Goal: Task Accomplishment & Management: Complete application form

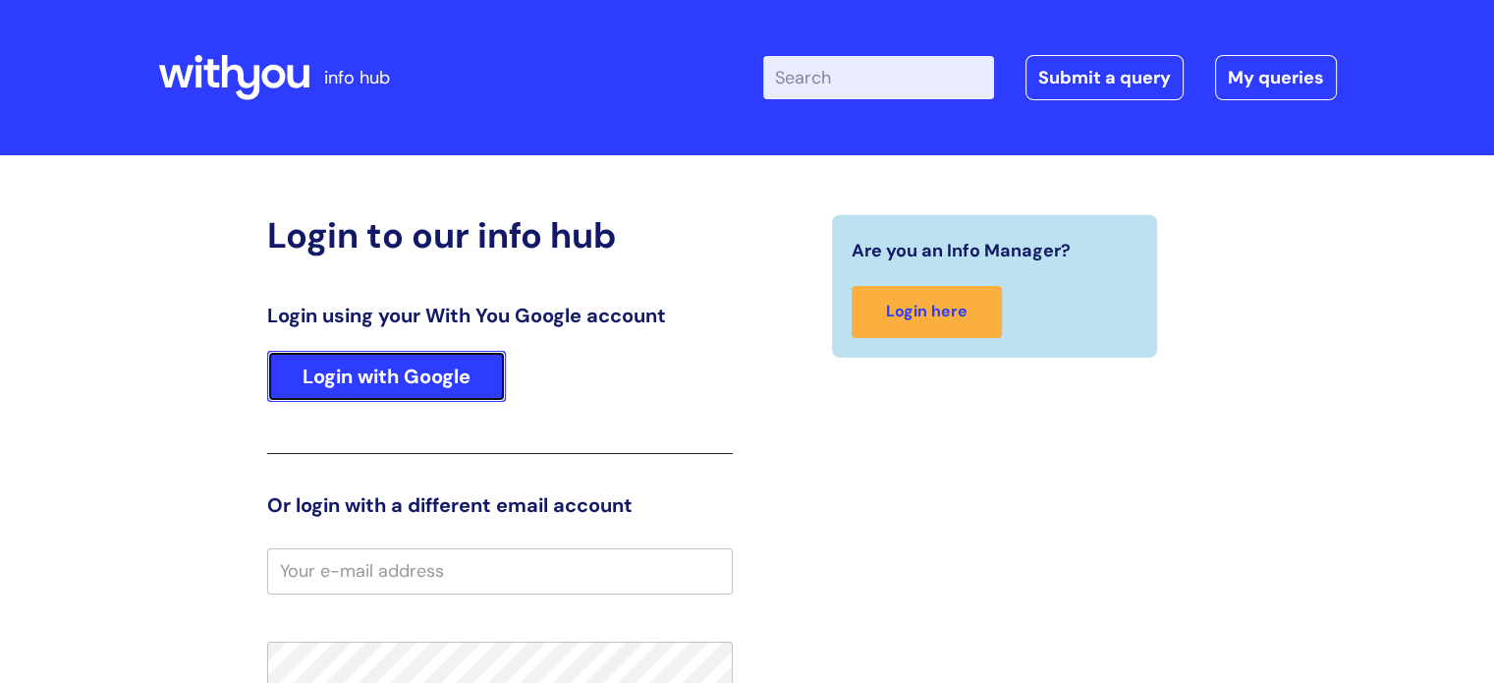
click at [397, 374] on link "Login with Google" at bounding box center [386, 376] width 239 height 51
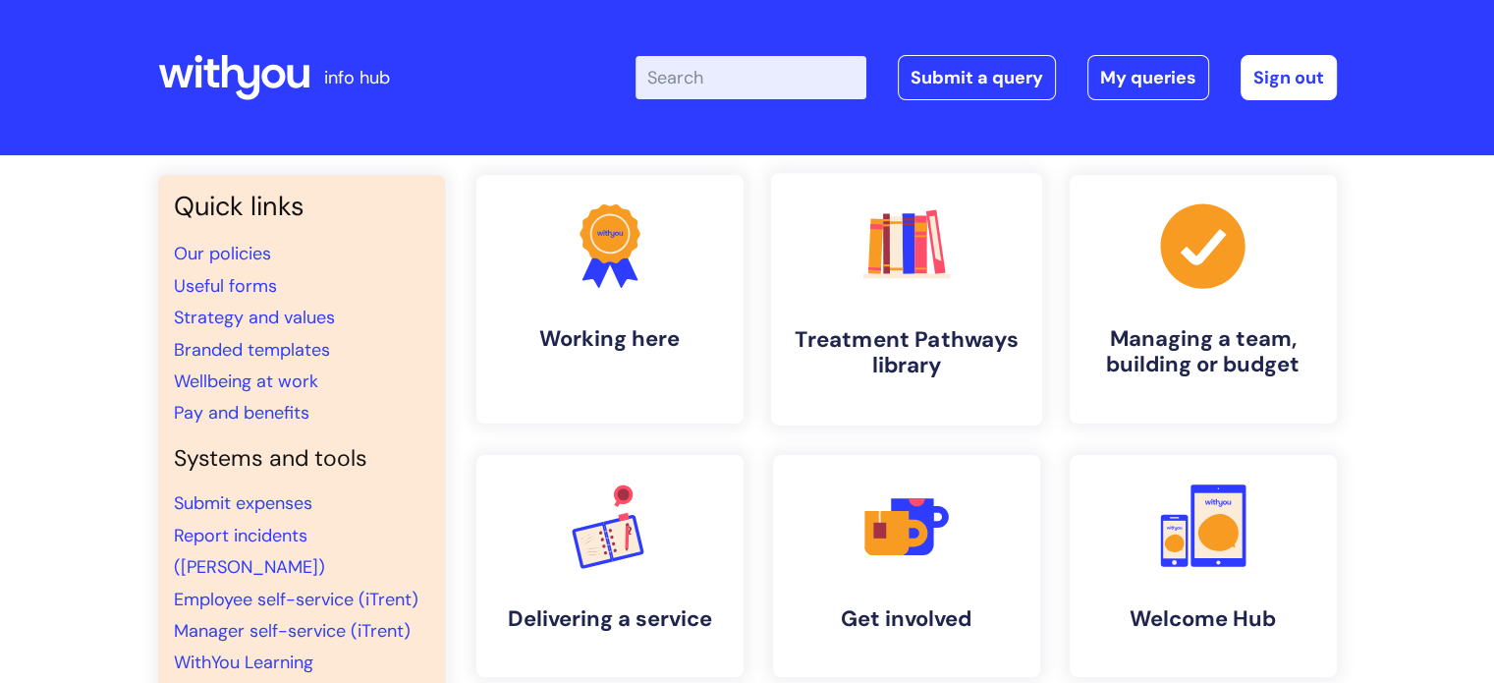
click at [912, 292] on icon ".cls-1{fill:#f89b22;}.cls-1,.cls-2,.cls-3,.cls-4,.cls-5,.cls-6,.cls-7{stroke-wi…" at bounding box center [906, 244] width 97 height 97
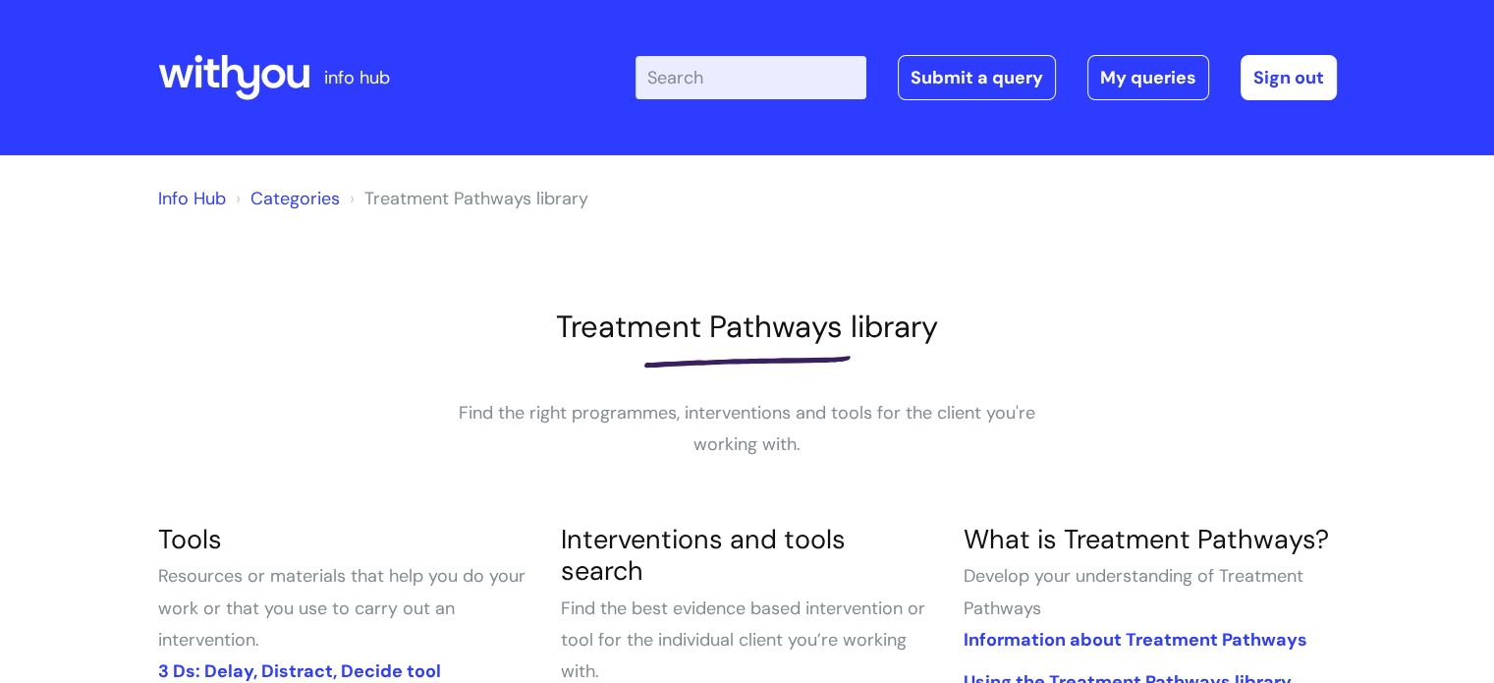
click at [766, 81] on input "Enter your search term here..." at bounding box center [751, 77] width 231 height 43
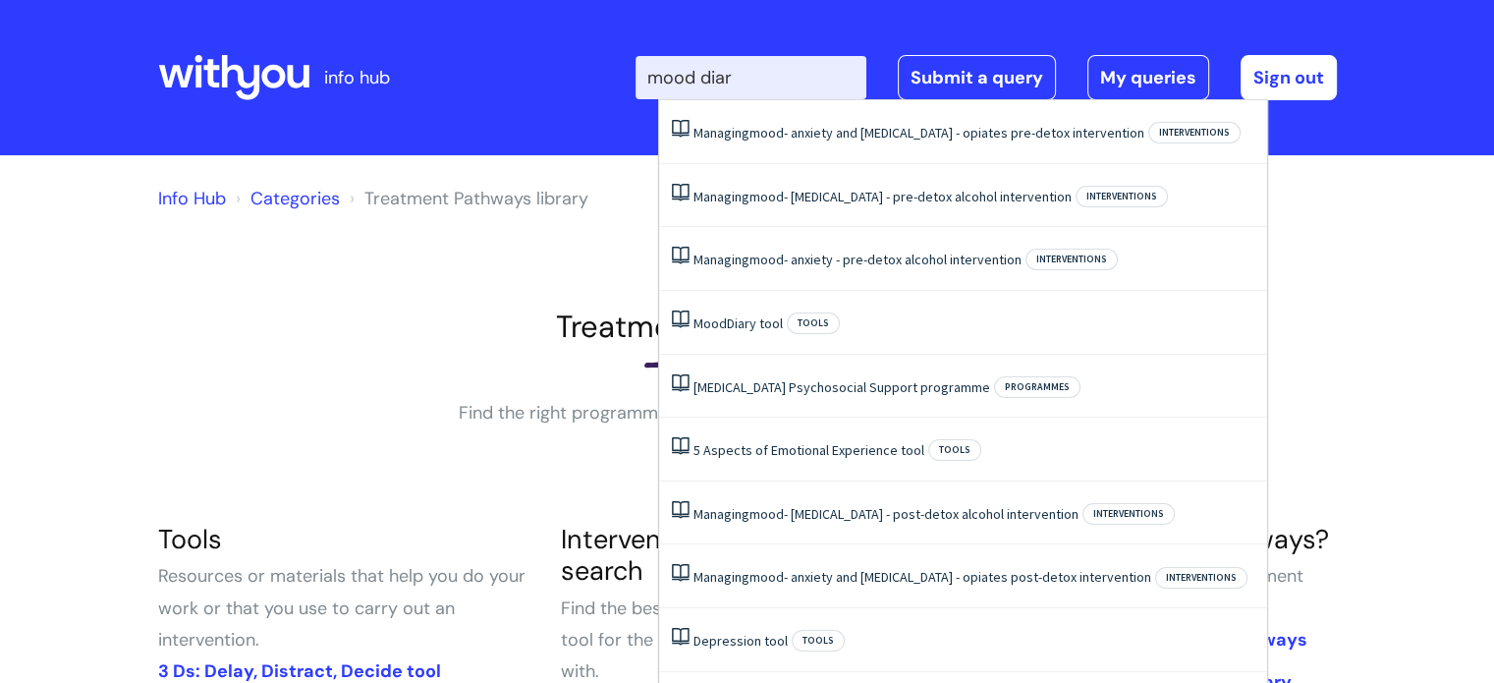
type input "mood diary"
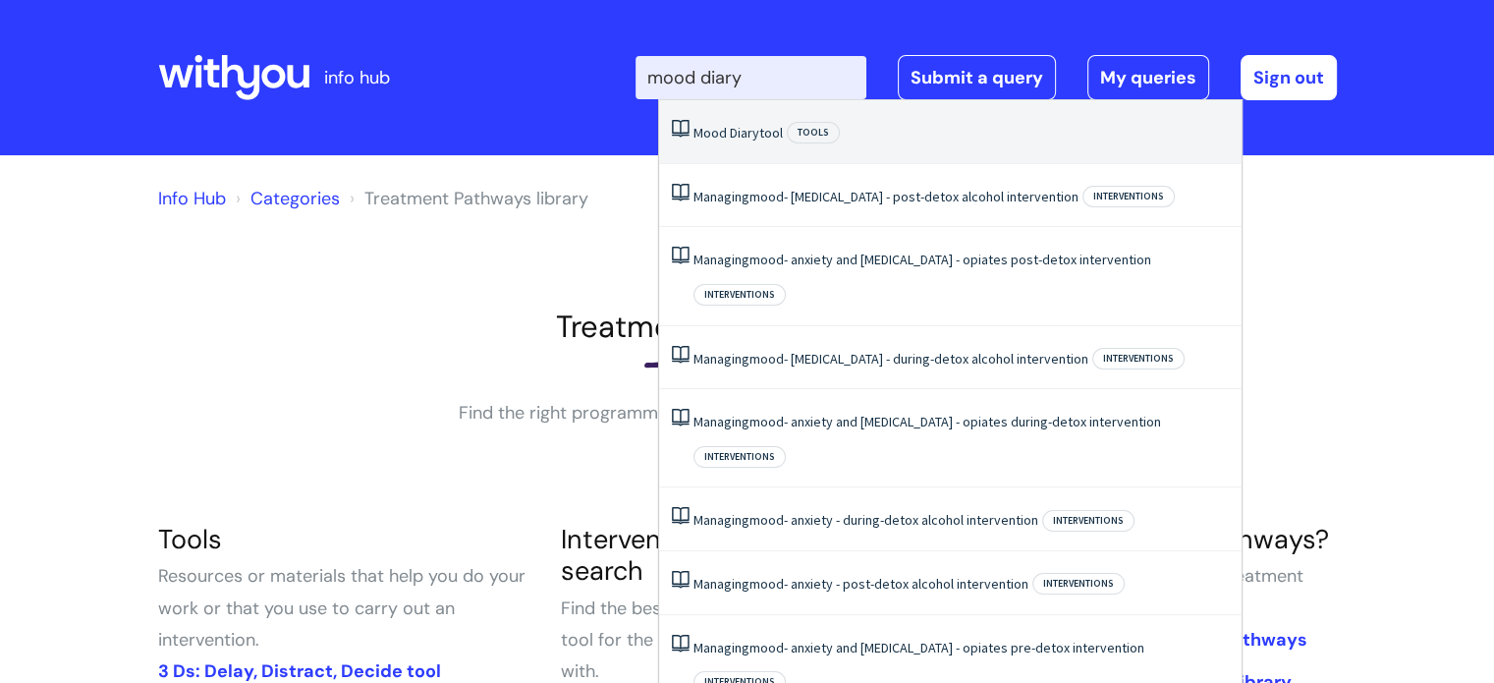
click at [766, 134] on link "Mood Diary tool" at bounding box center [738, 133] width 89 height 18
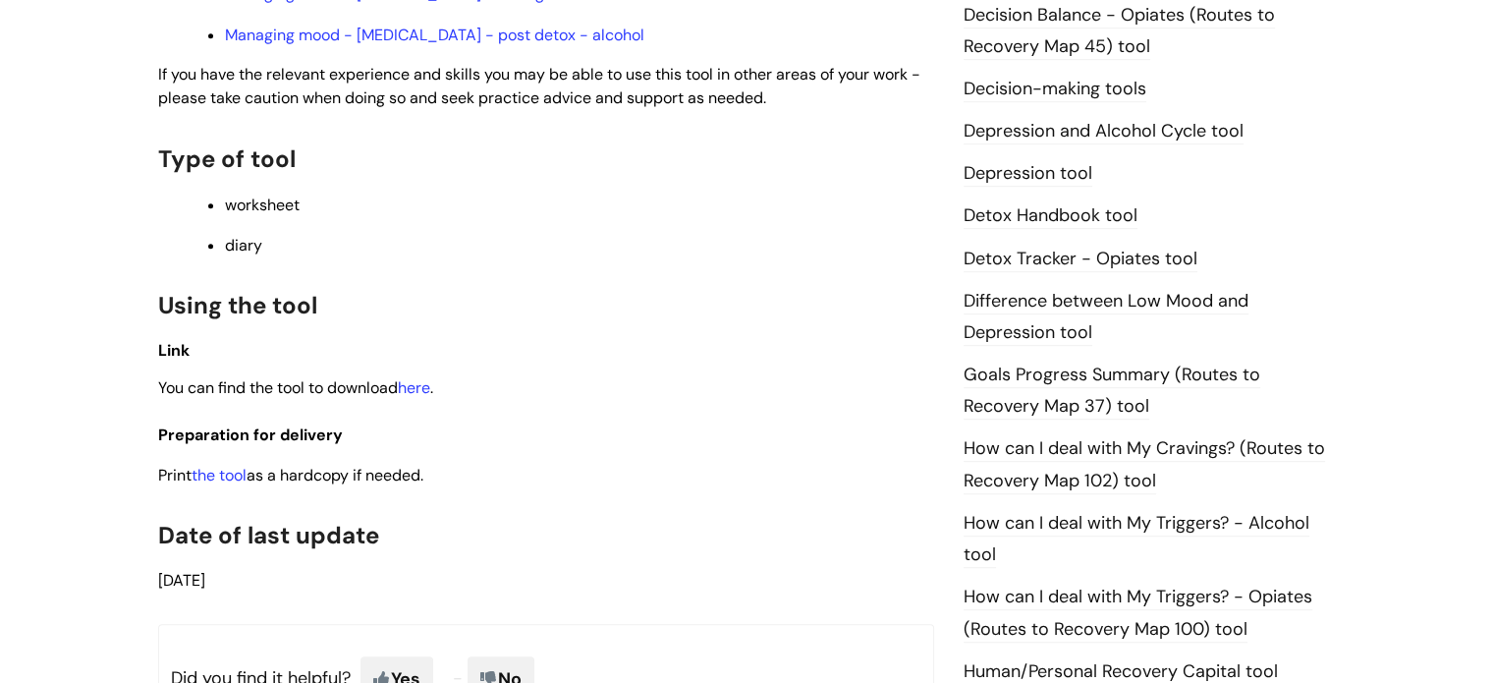
scroll to position [1081, 0]
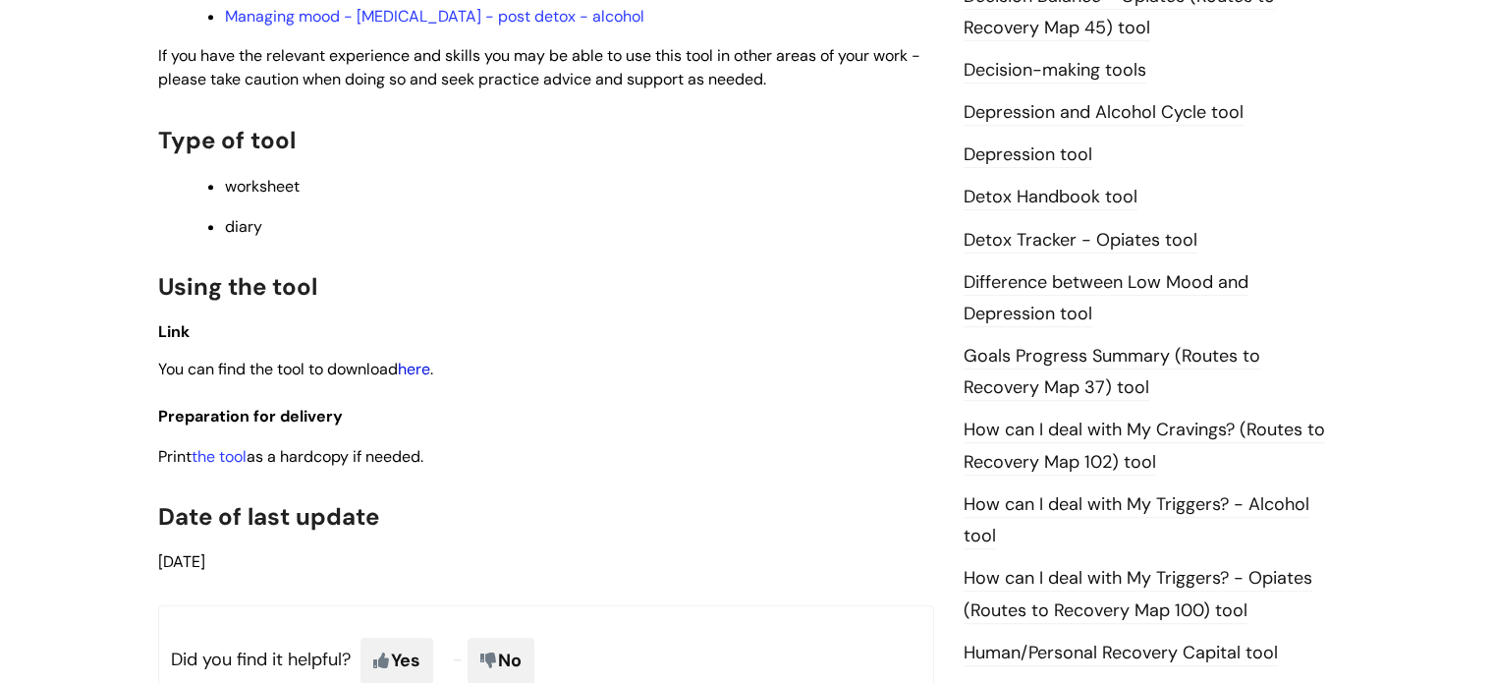
click at [424, 377] on link "here" at bounding box center [414, 369] width 32 height 21
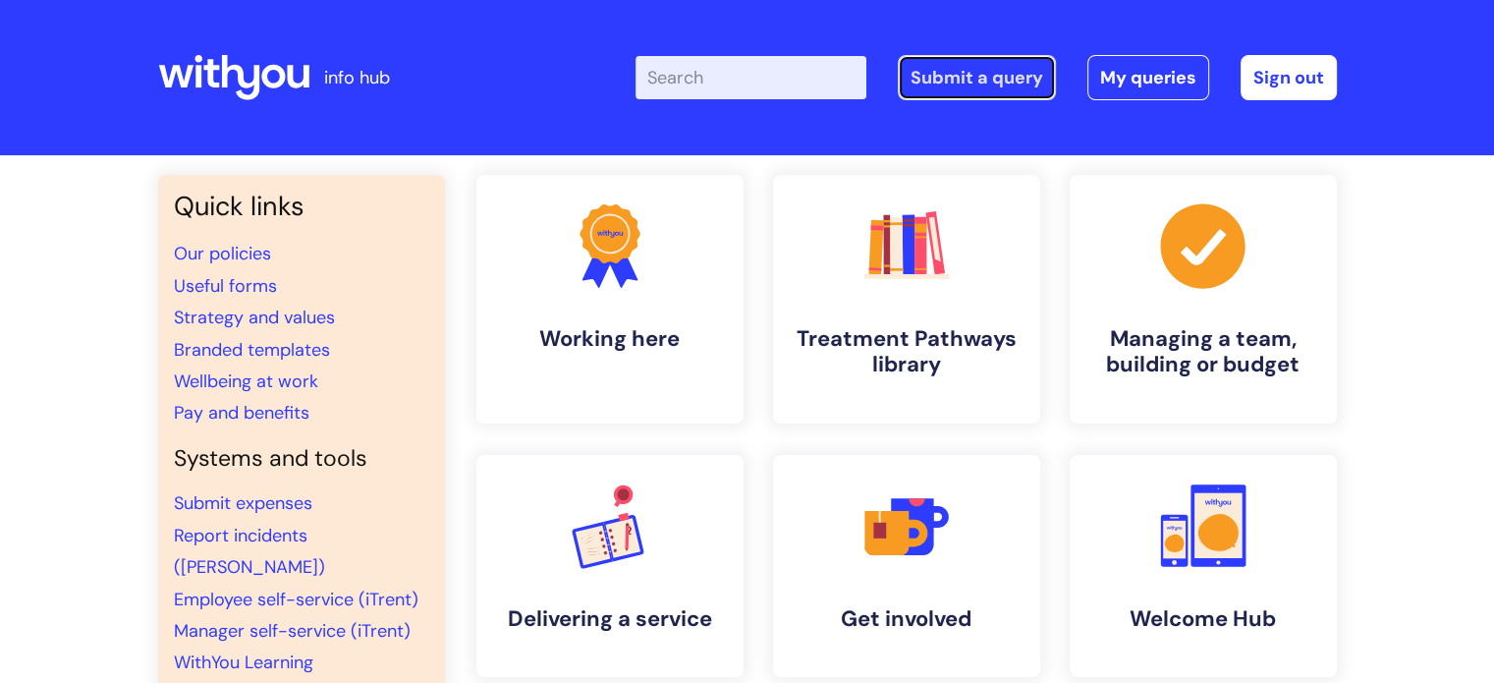
click at [967, 66] on link "Submit a query" at bounding box center [977, 77] width 158 height 45
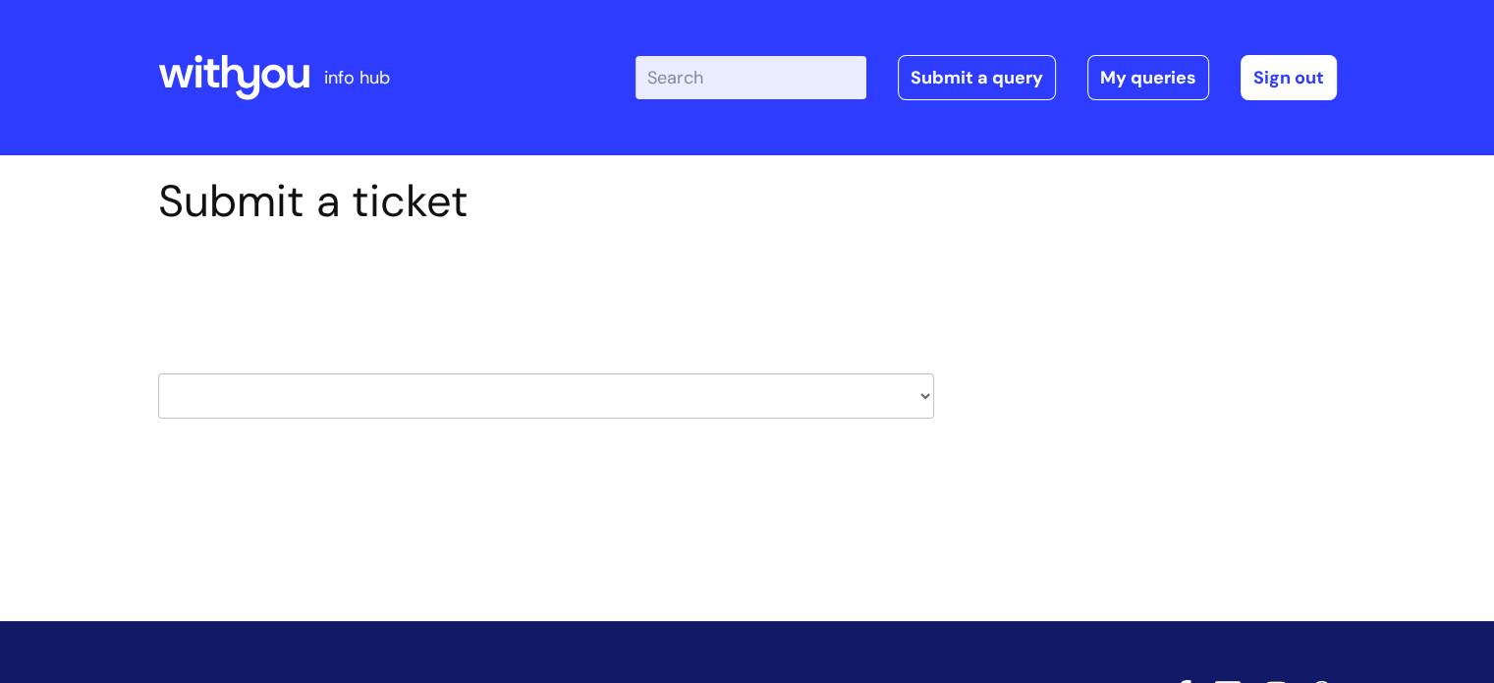
click at [546, 390] on select "HR / People IT and Support Clinical Drug Alerts Finance Accounts Data Support T…" at bounding box center [546, 395] width 776 height 45
select select "it_and_support"
click at [158, 373] on select "HR / People IT and Support Clinical Drug Alerts Finance Accounts Data Support T…" at bounding box center [546, 395] width 776 height 45
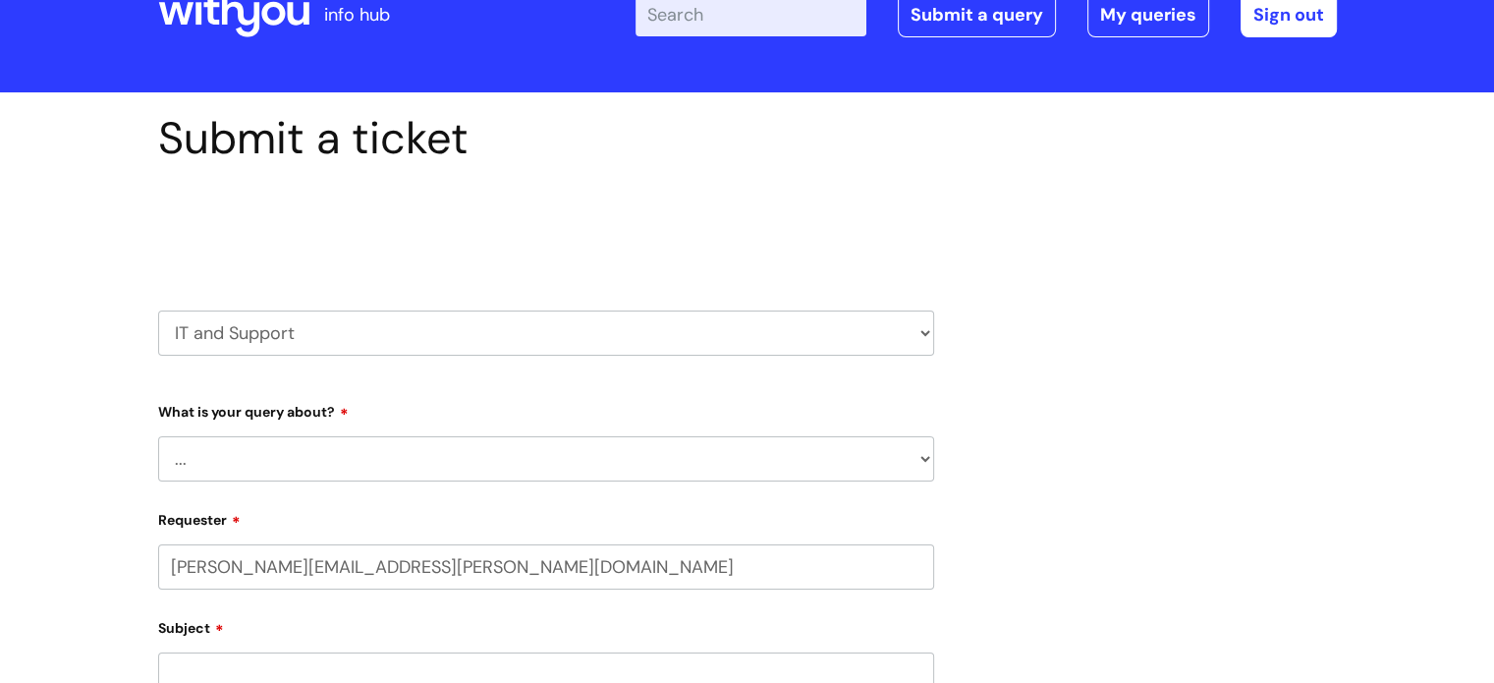
select select "80004286558"
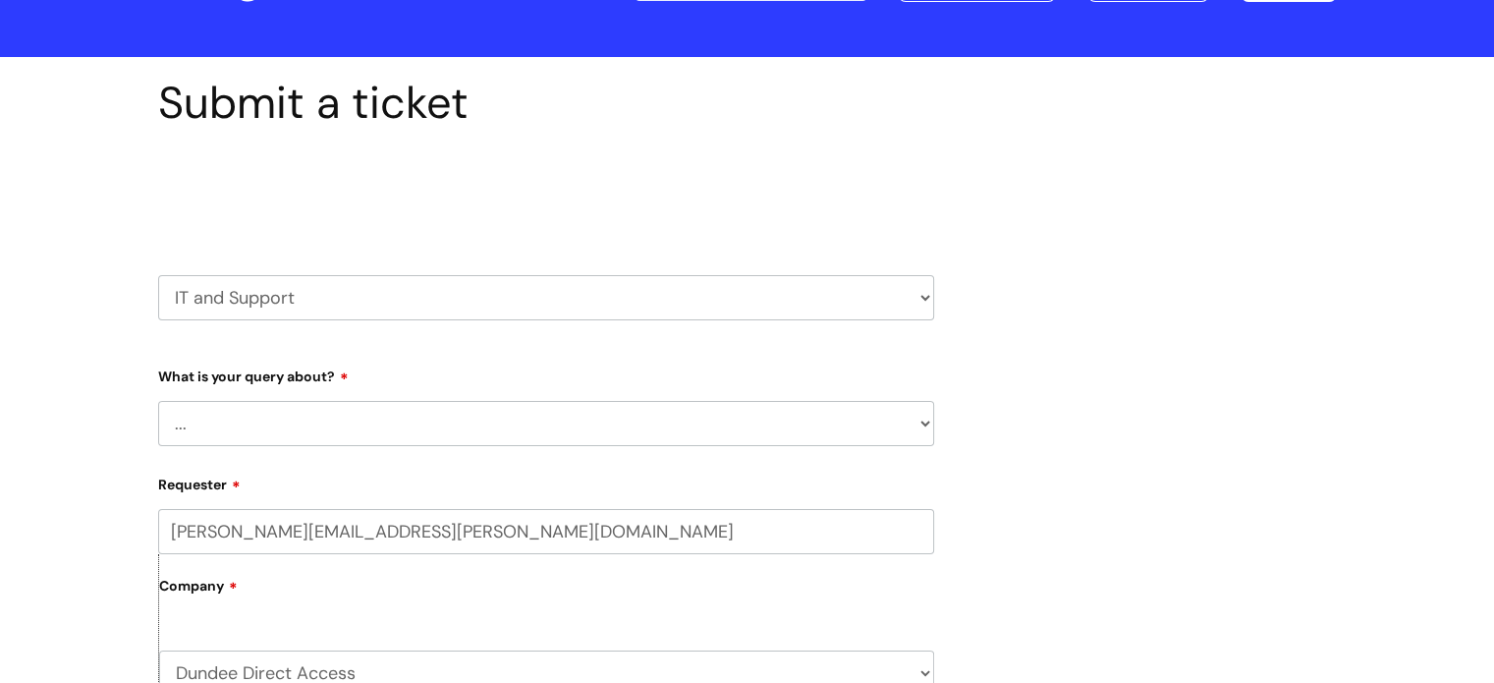
click at [404, 414] on select "... Mobile Phone Reset & MFA Accounts, Starters and Leavers IT Hardware issue I…" at bounding box center [546, 423] width 776 height 45
select select "Something Else"
click at [158, 401] on select "... Mobile Phone Reset & MFA Accounts, Starters and Leavers IT Hardware issue I…" at bounding box center [546, 423] width 776 height 45
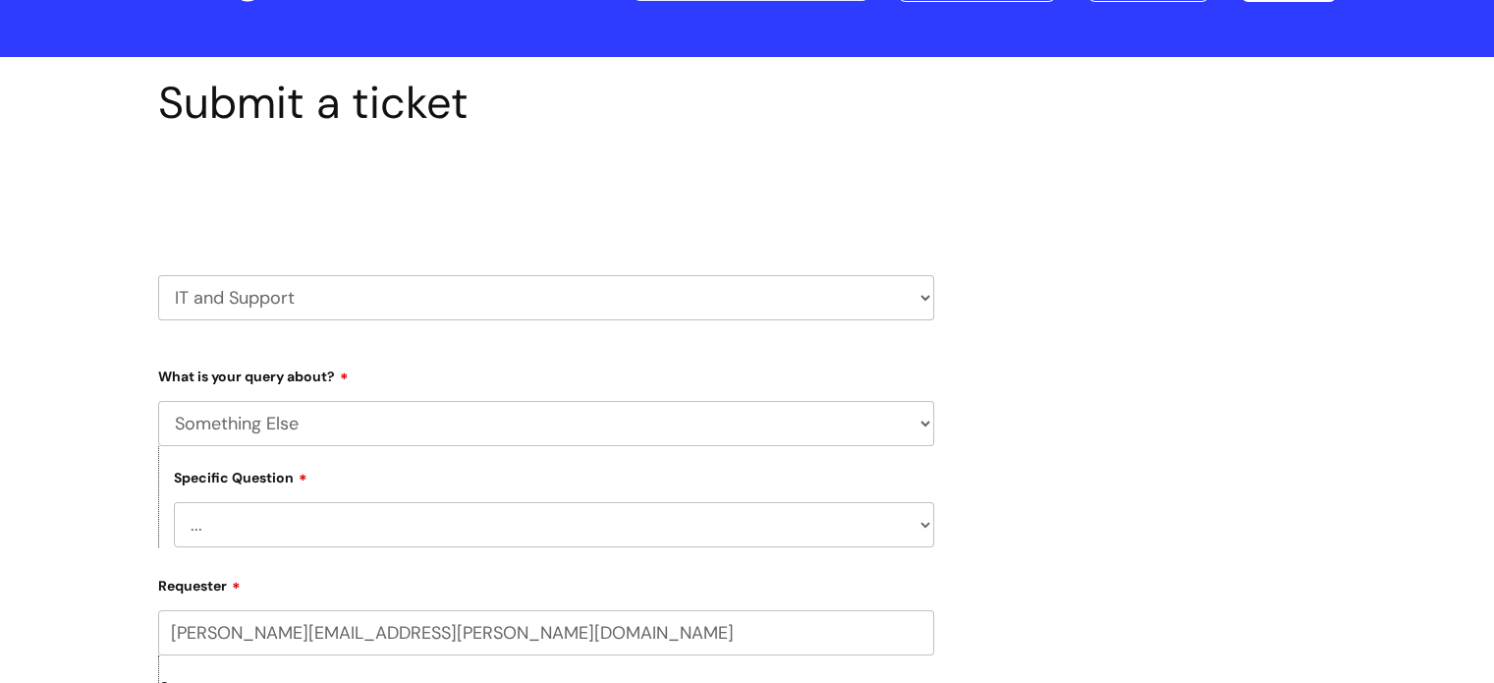
click at [354, 517] on select "... My problem is not listed" at bounding box center [554, 524] width 760 height 45
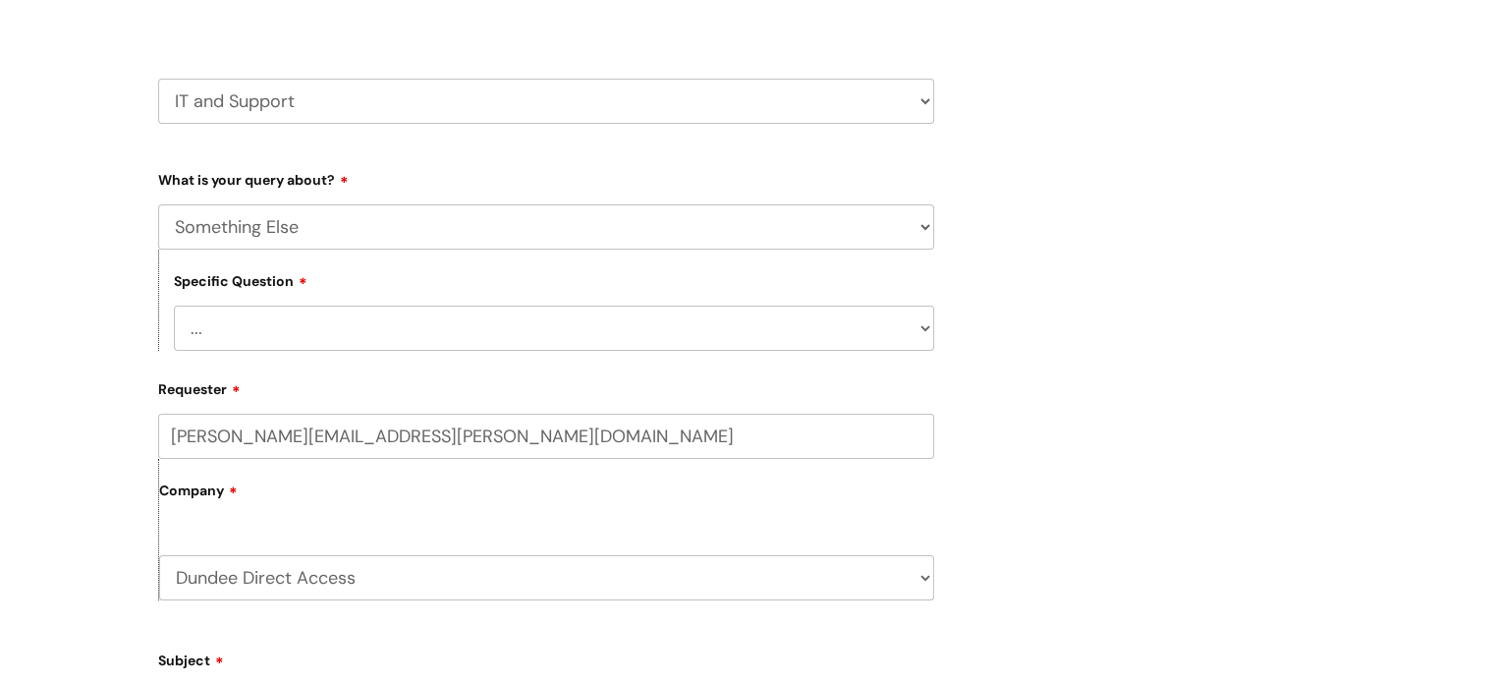
drag, startPoint x: 346, startPoint y: 317, endPoint x: 346, endPoint y: 305, distance: 12.8
click at [346, 313] on select "... My problem is not listed" at bounding box center [554, 328] width 760 height 45
select select "My problem is not listed"
click at [174, 306] on select "... My problem is not listed" at bounding box center [554, 328] width 760 height 45
click at [347, 493] on label "Company" at bounding box center [546, 498] width 775 height 44
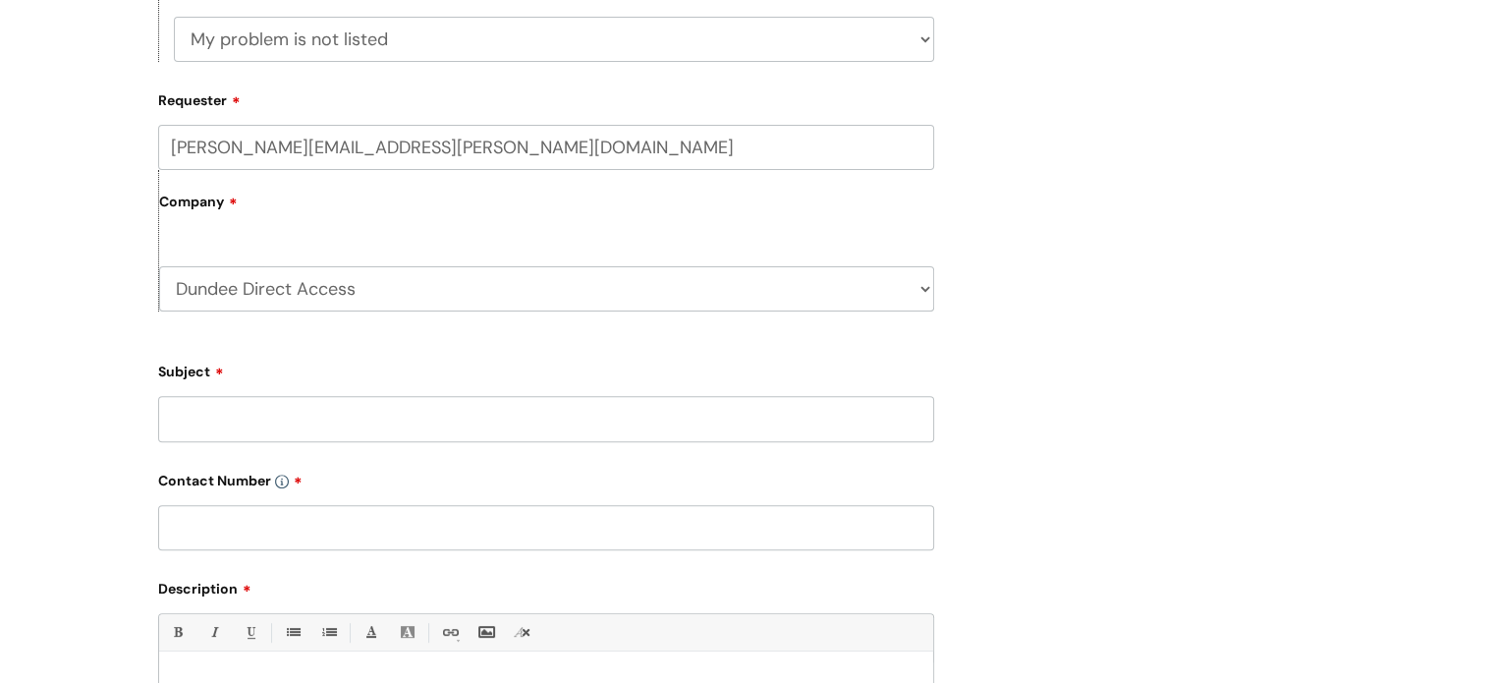
scroll to position [589, 0]
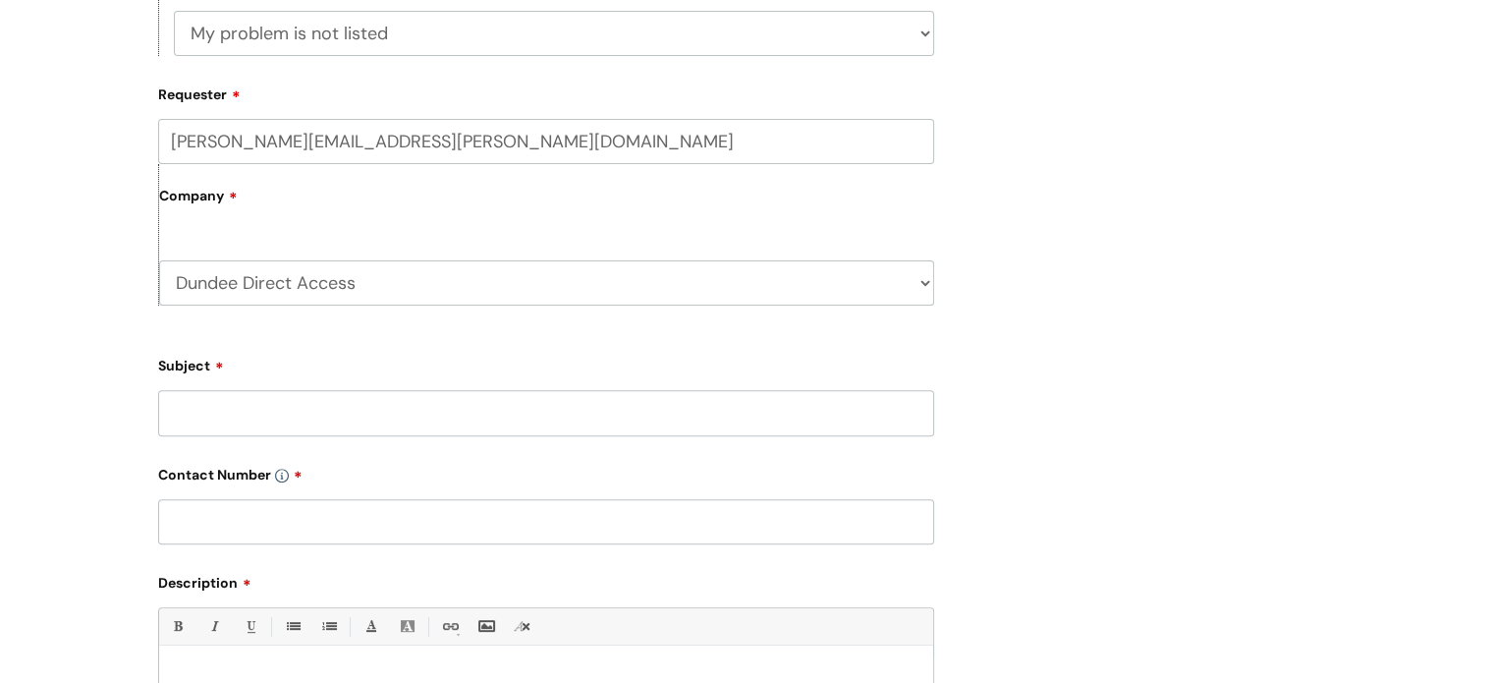
click at [337, 411] on input "Subject" at bounding box center [546, 412] width 776 height 45
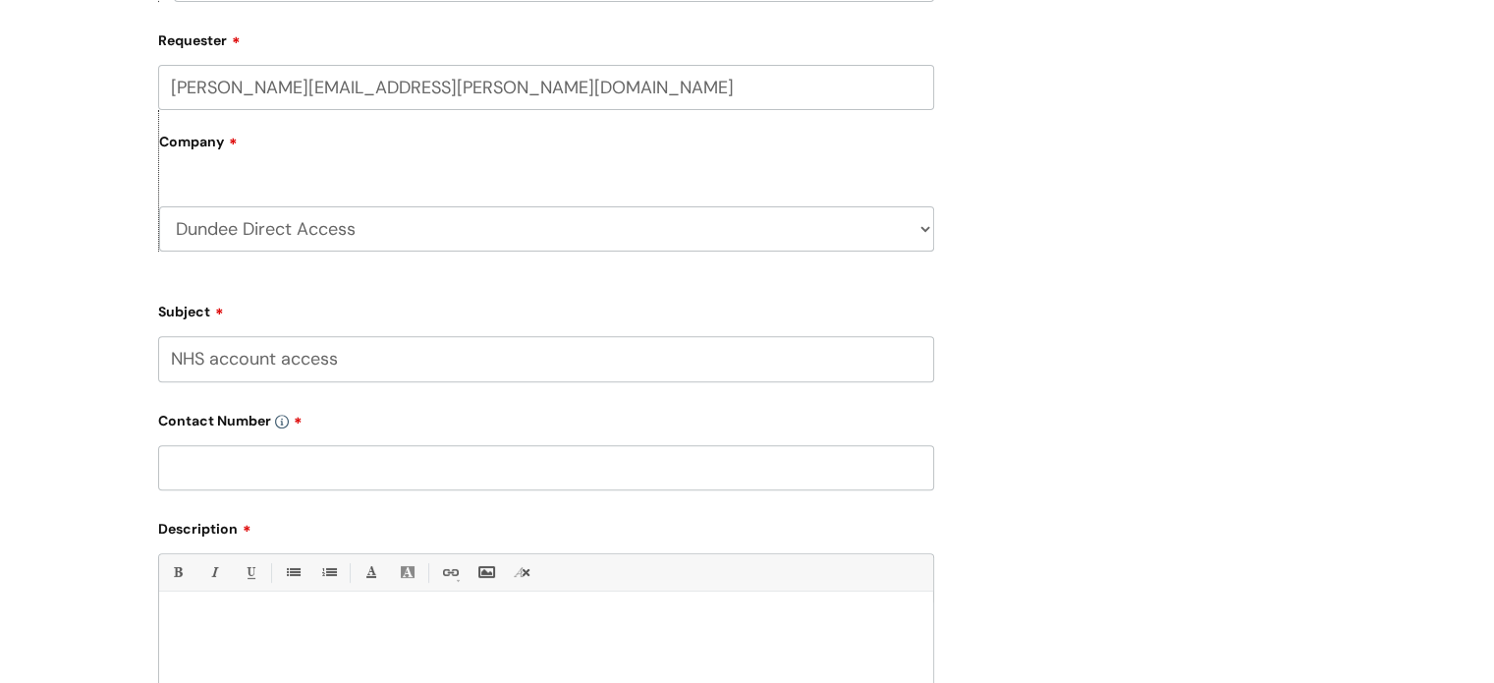
scroll to position [688, 0]
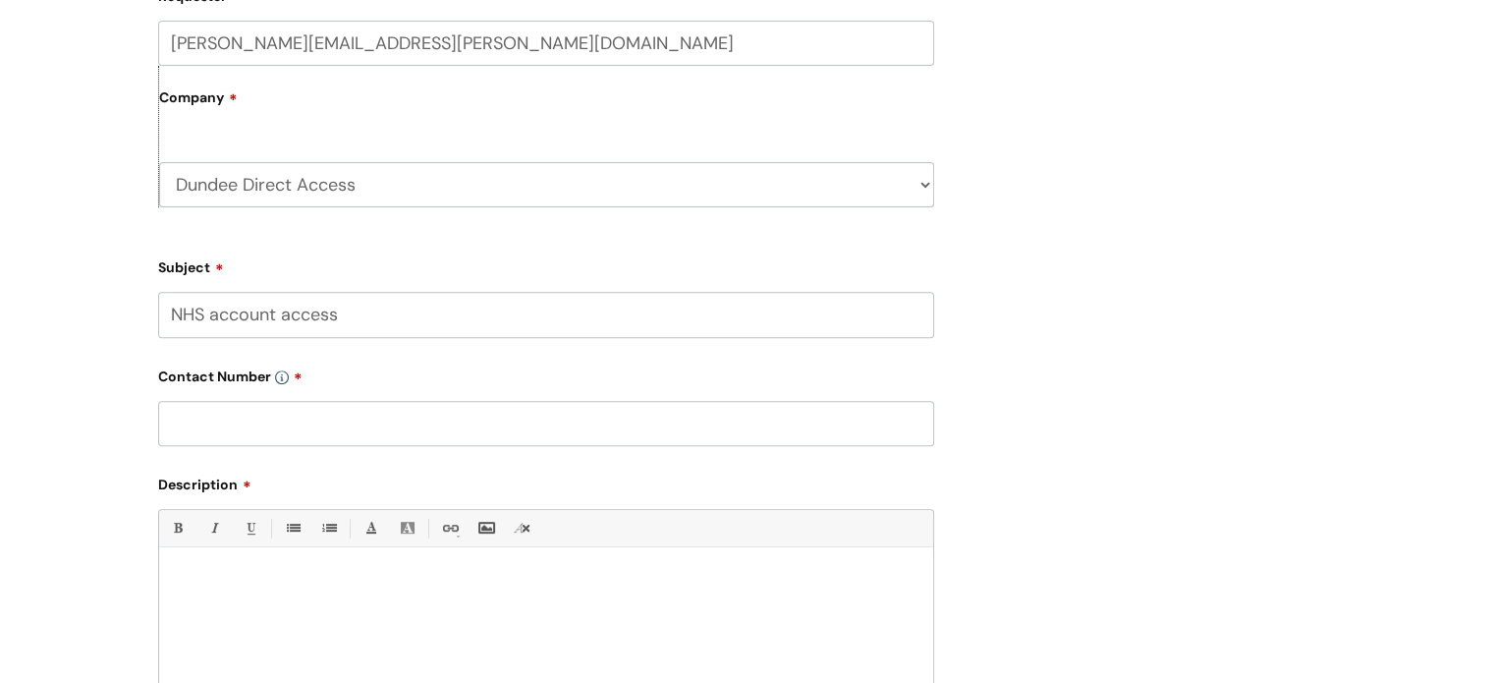
type input "NHS account access"
click at [298, 424] on input "text" at bounding box center [546, 423] width 776 height 45
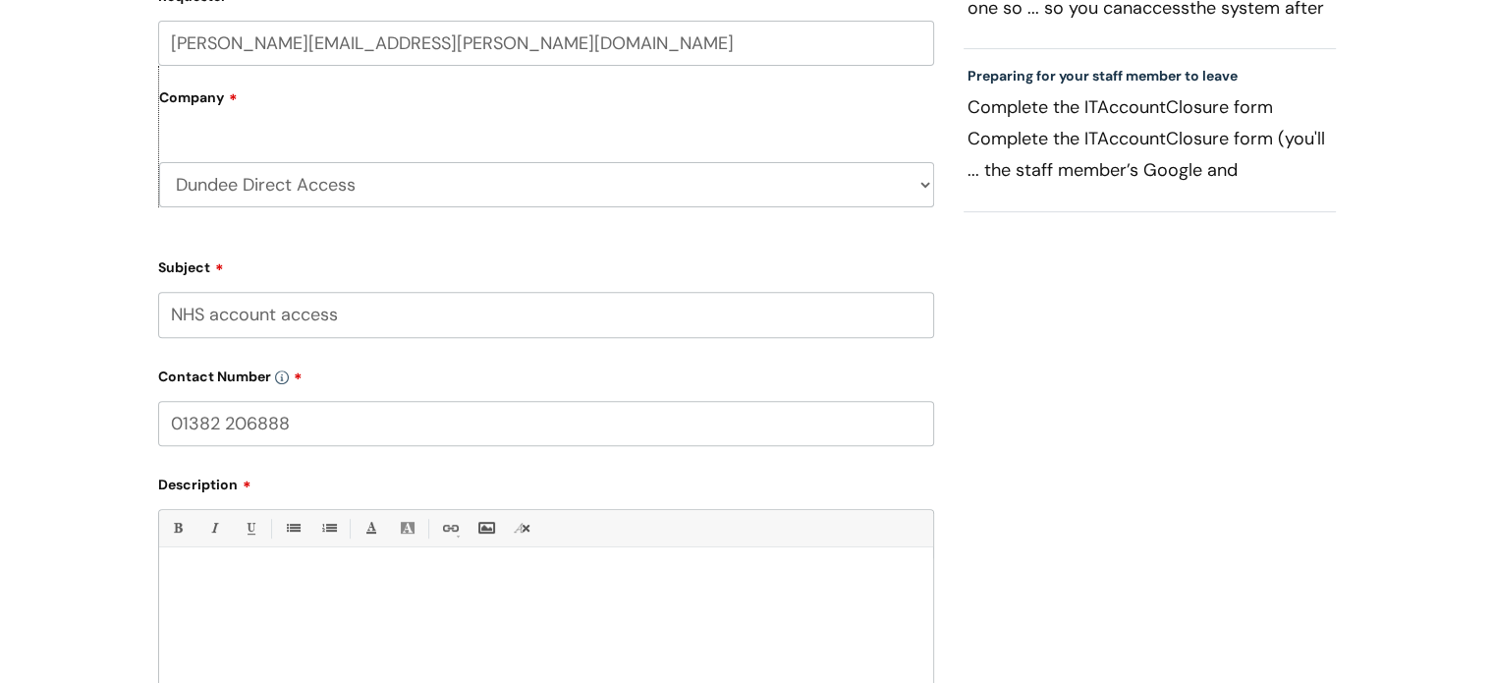
type input "01382 206888"
click at [378, 589] on p at bounding box center [546, 582] width 745 height 18
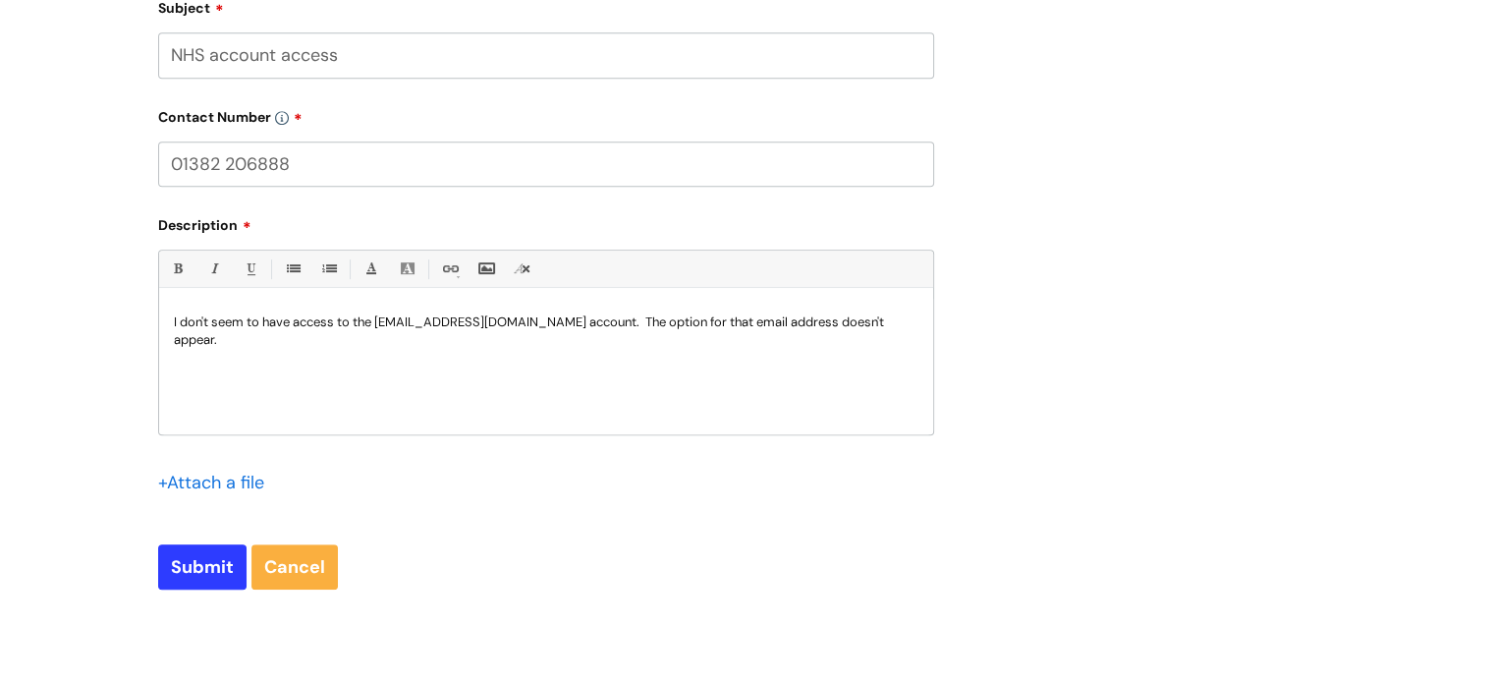
scroll to position [982, 0]
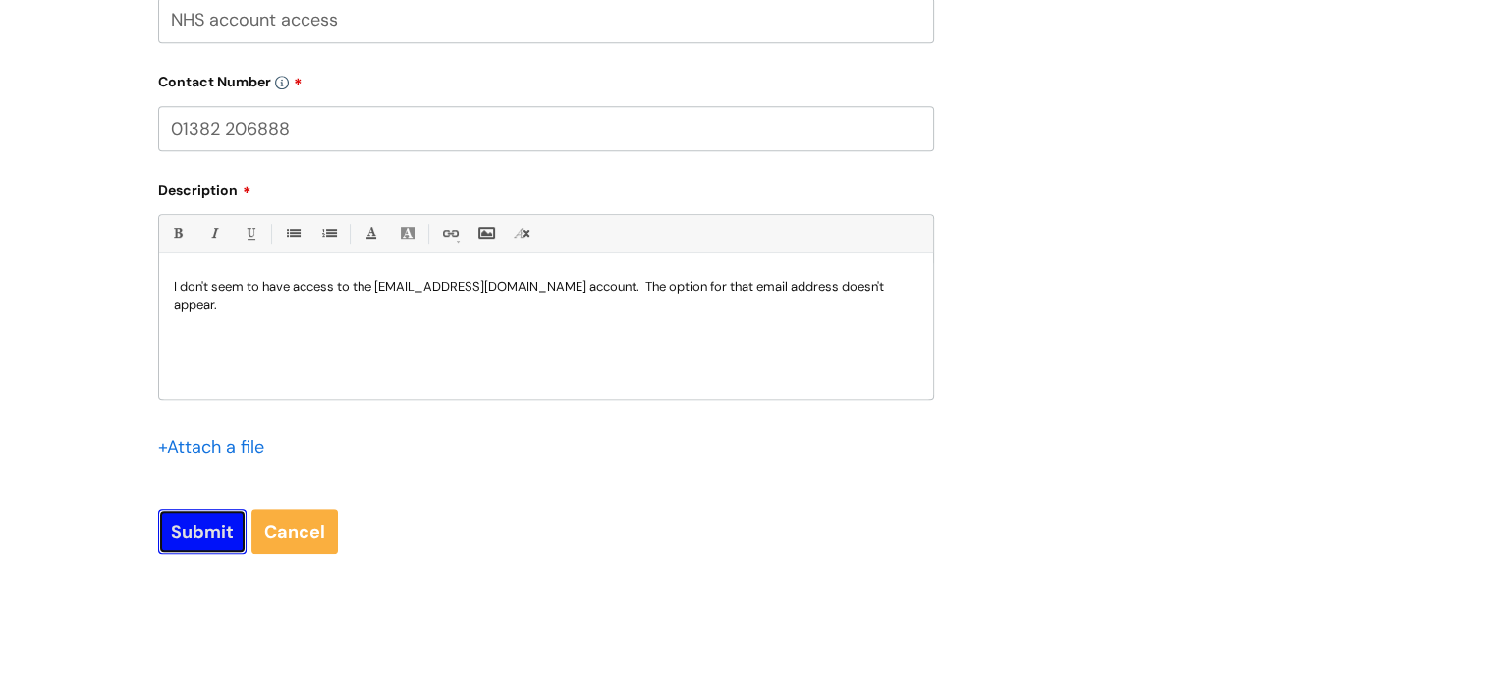
click at [198, 539] on input "Submit" at bounding box center [202, 531] width 88 height 45
type input "Please Wait..."
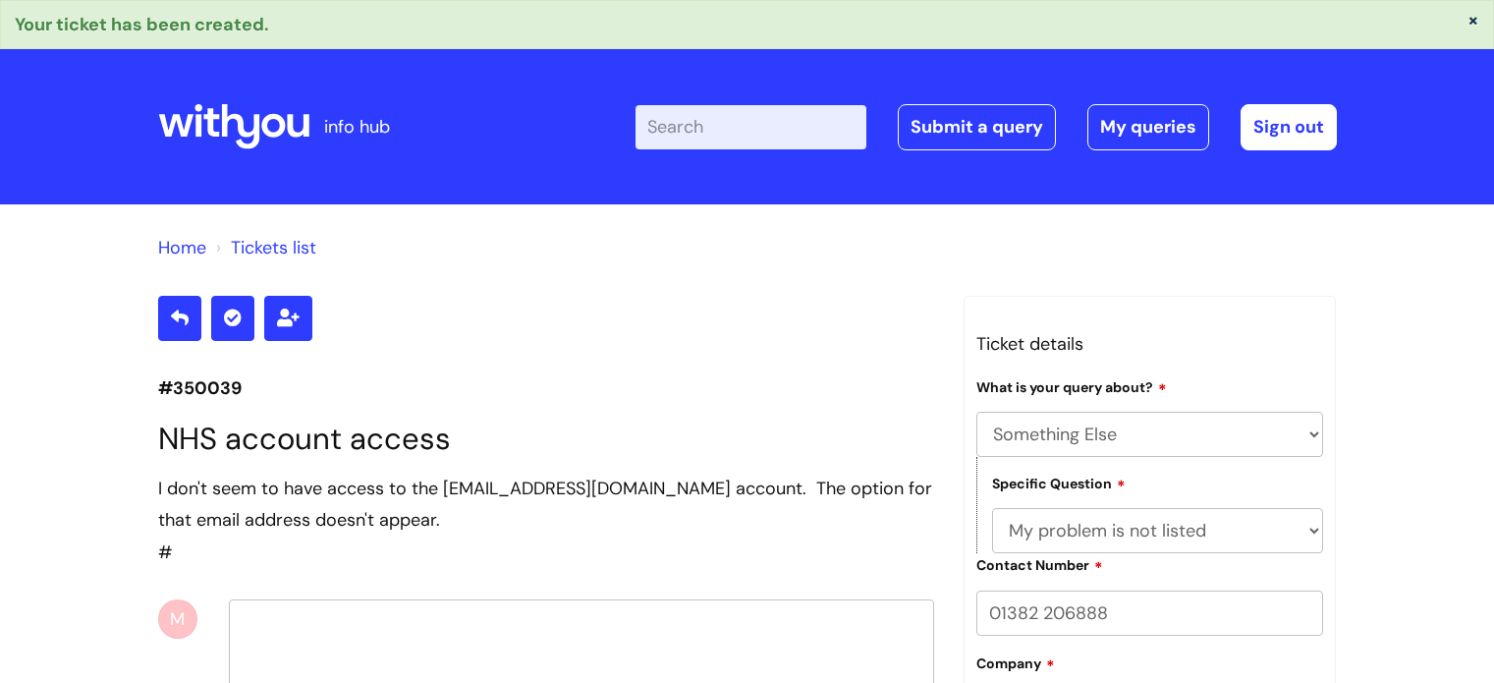
select select "Something Else"
select select "My problem is not listed"
